Goal: Find specific page/section: Find specific page/section

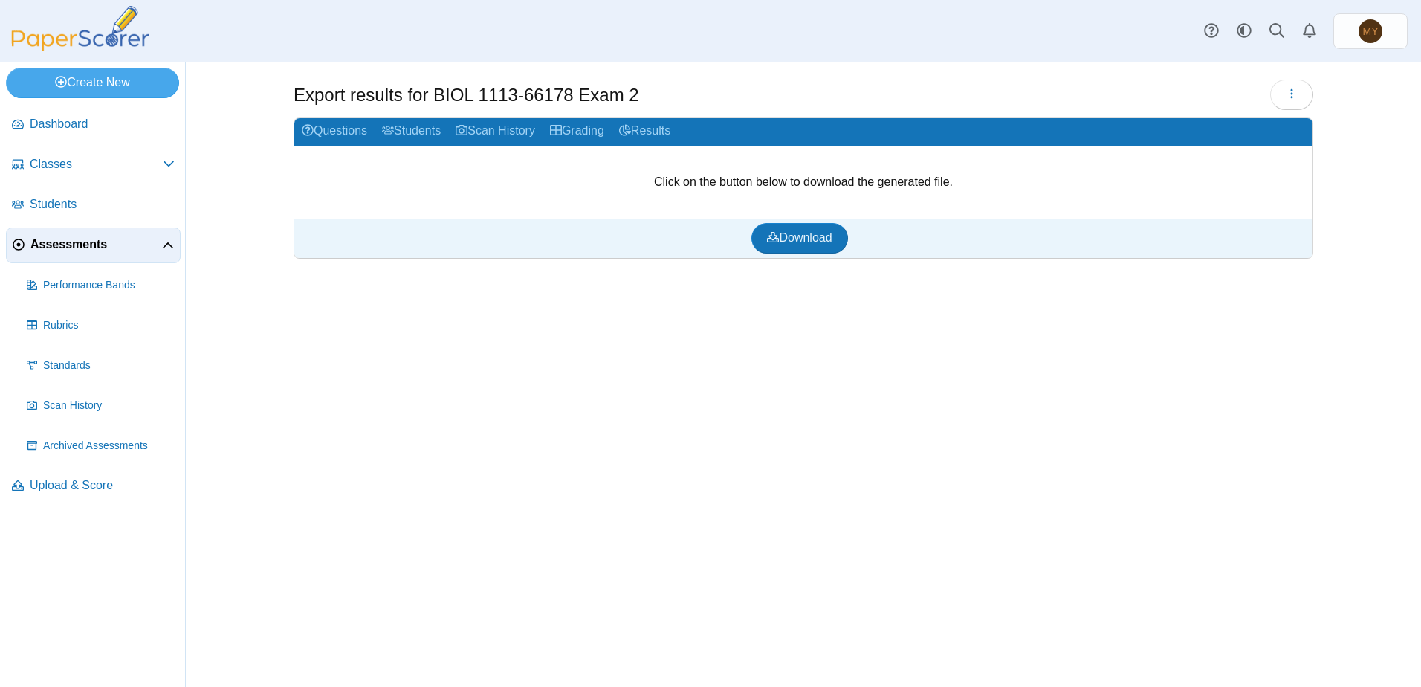
click at [74, 245] on span "Assessments" at bounding box center [96, 244] width 132 height 16
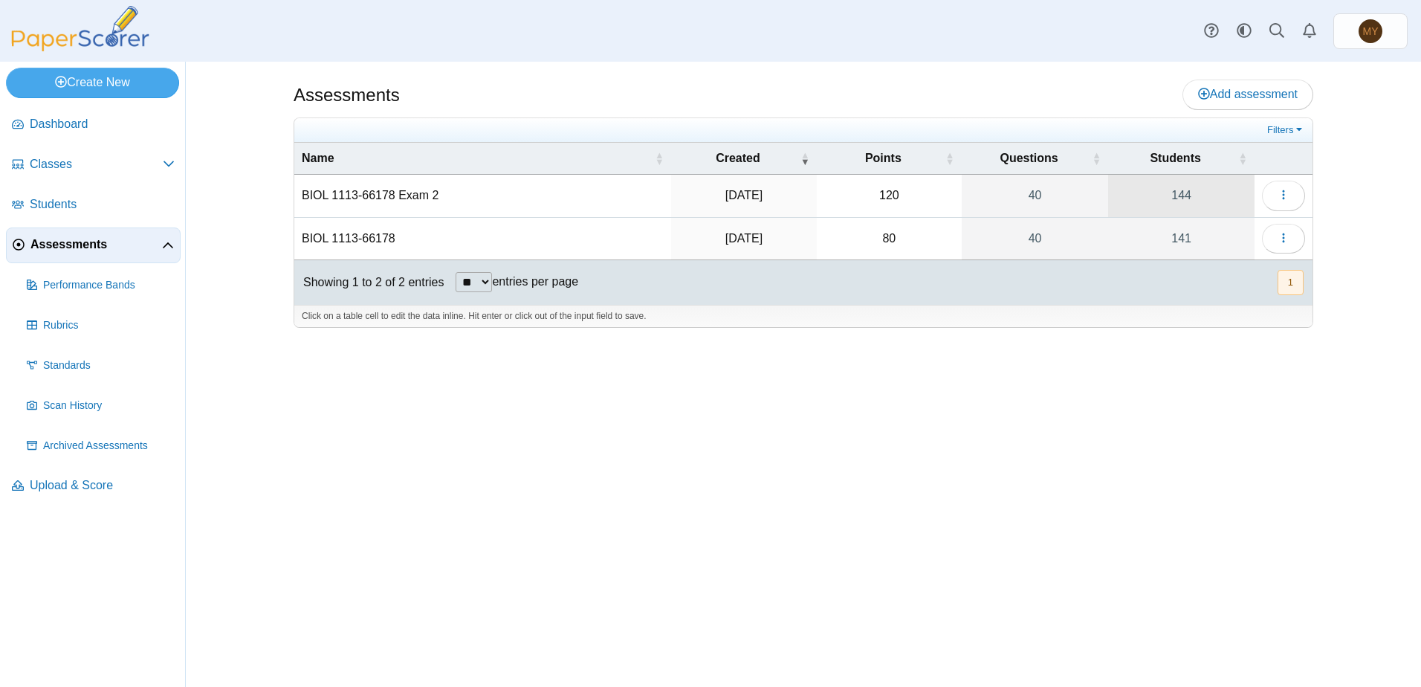
click at [1184, 195] on link "144" at bounding box center [1181, 196] width 146 height 42
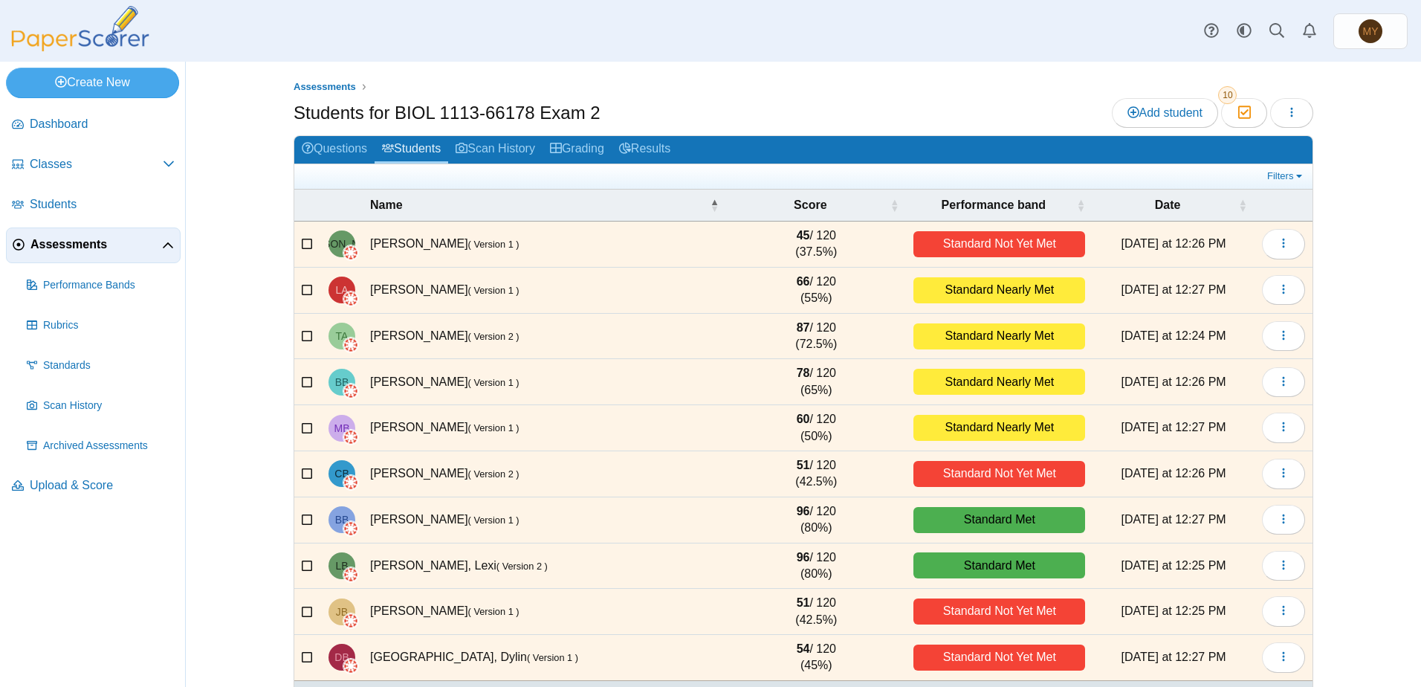
scroll to position [54, 0]
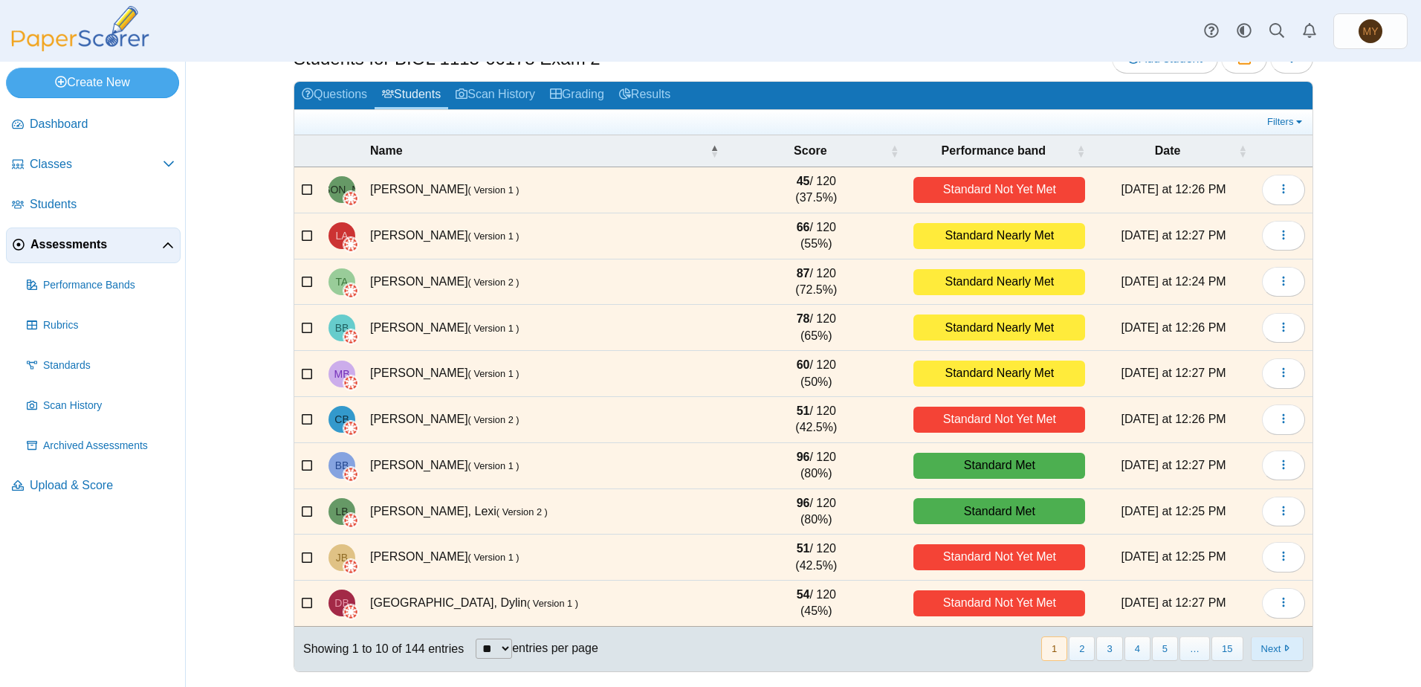
click at [1268, 650] on button "Next" at bounding box center [1277, 648] width 53 height 25
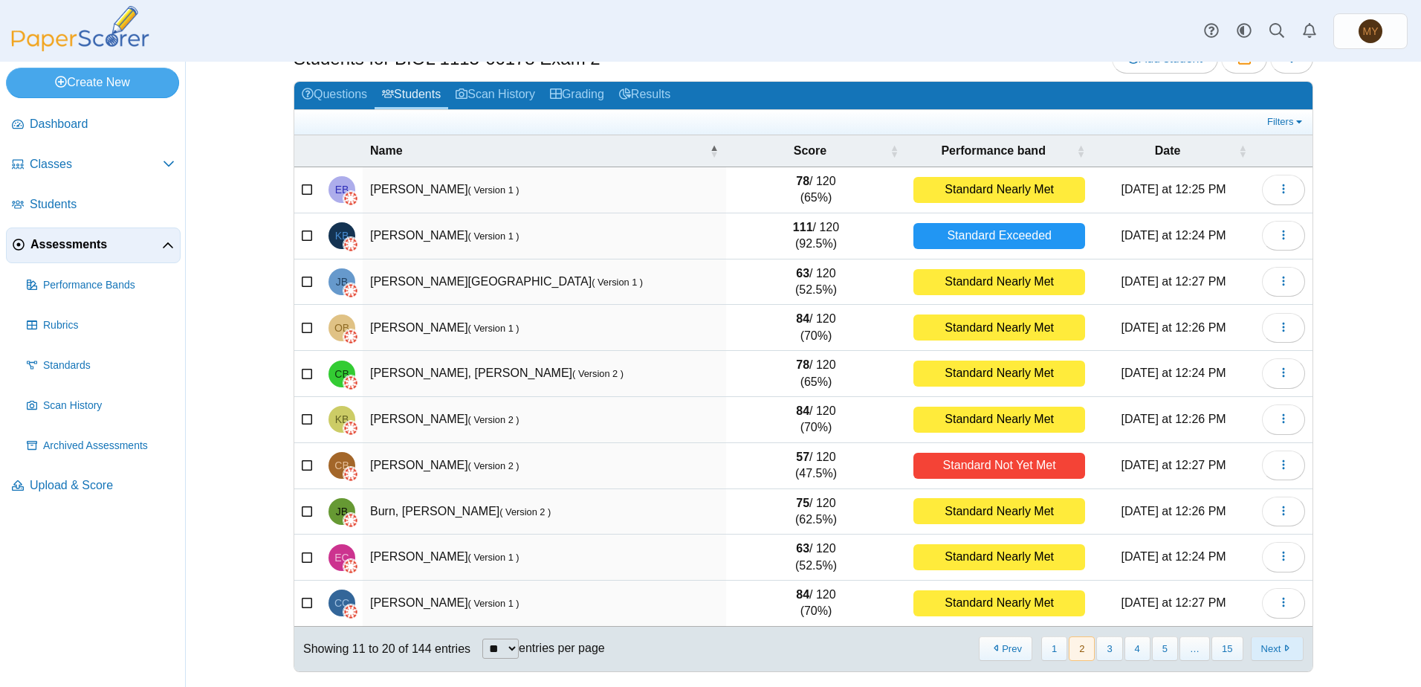
click at [1270, 649] on button "Next" at bounding box center [1277, 648] width 53 height 25
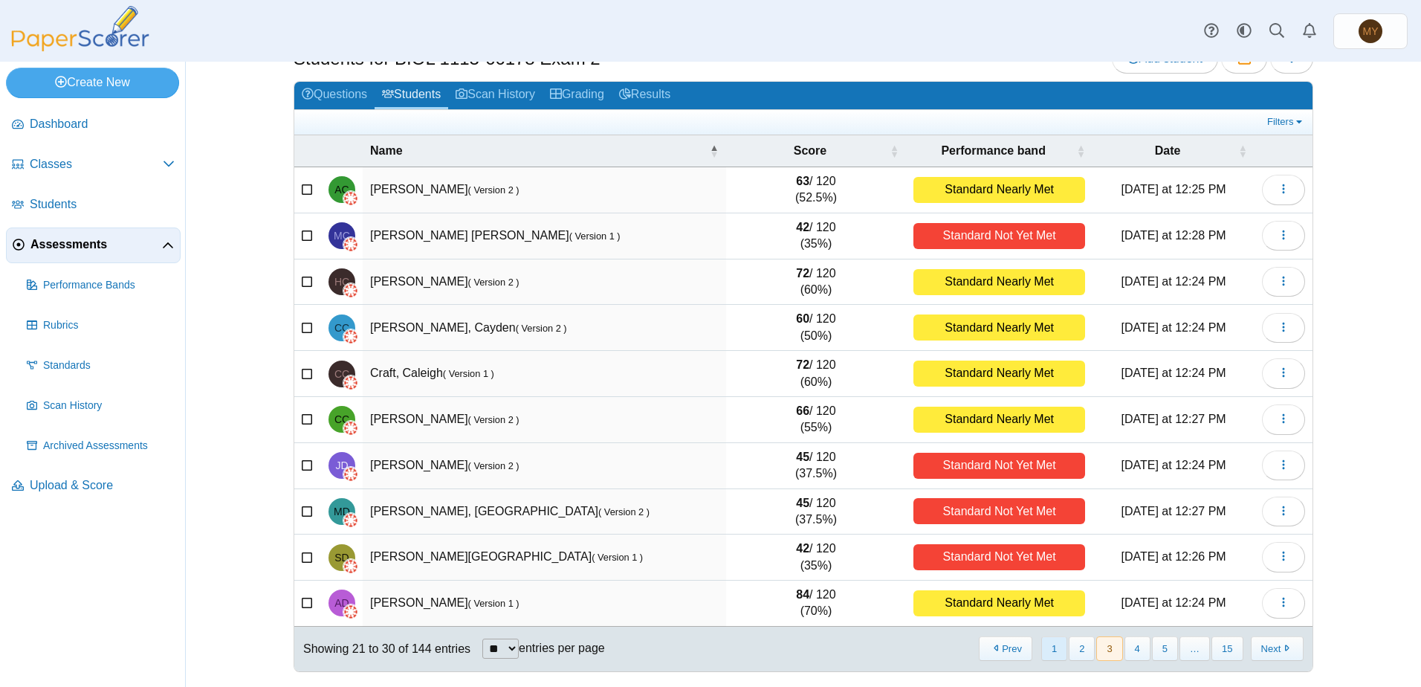
click at [1050, 650] on button "1" at bounding box center [1055, 648] width 26 height 25
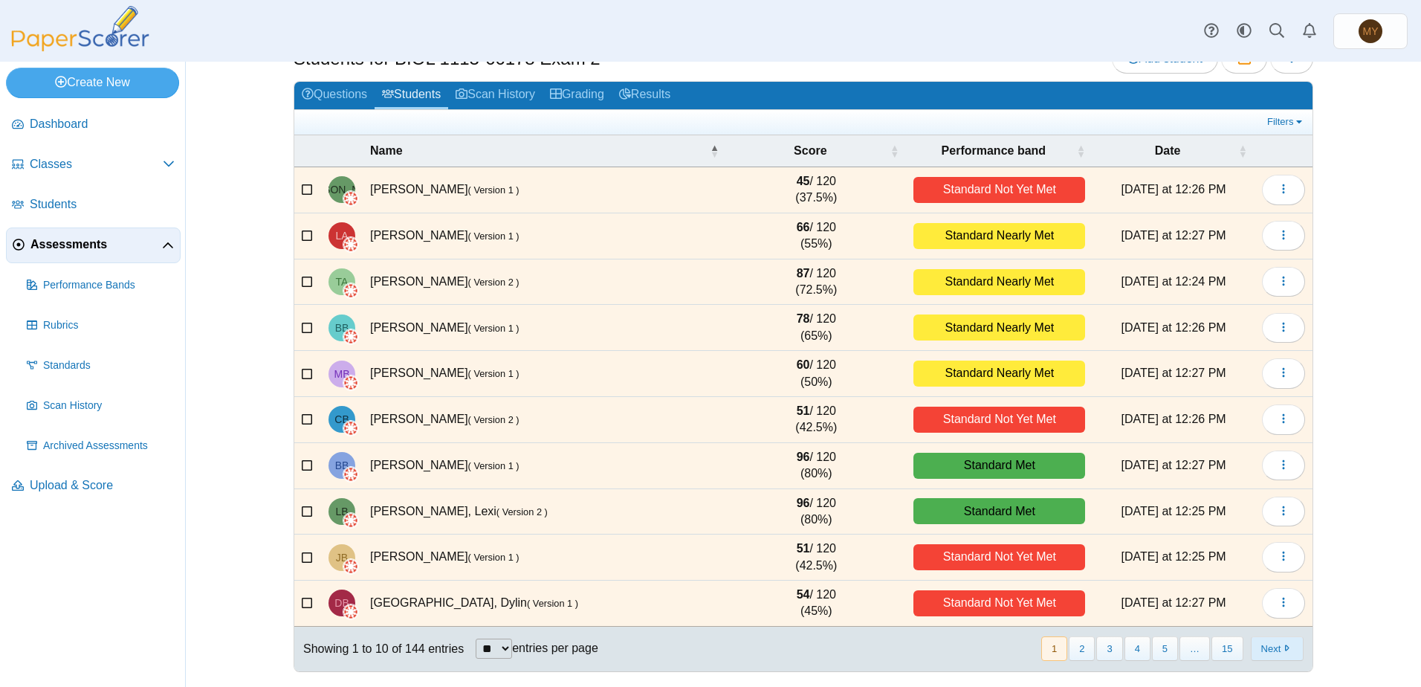
click at [1265, 650] on button "Next" at bounding box center [1277, 648] width 53 height 25
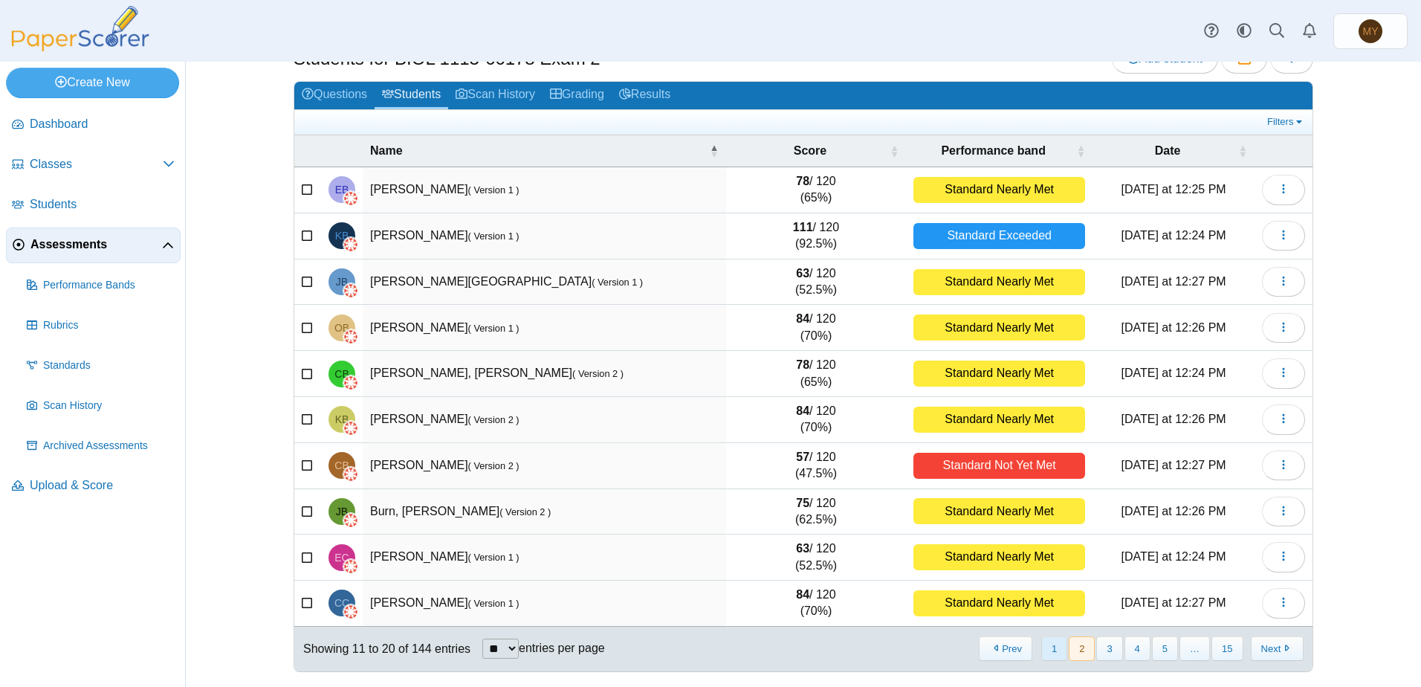
click at [1055, 645] on button "1" at bounding box center [1055, 648] width 26 height 25
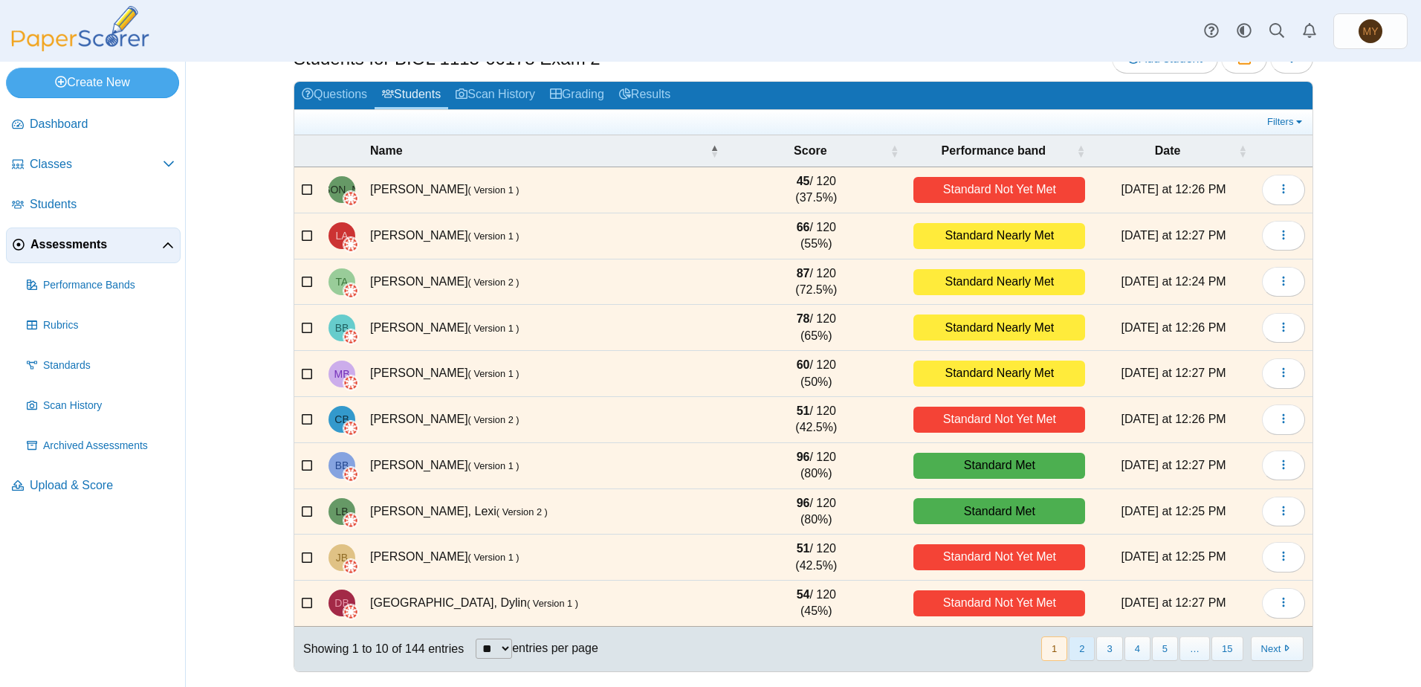
click at [1082, 647] on button "2" at bounding box center [1082, 648] width 26 height 25
